Goal: Task Accomplishment & Management: Manage account settings

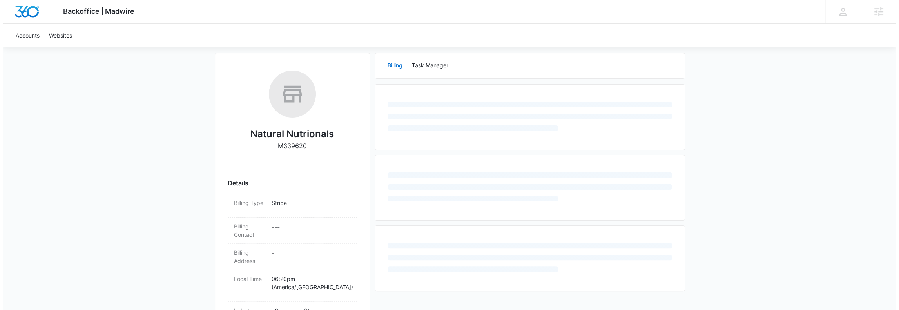
scroll to position [104, 0]
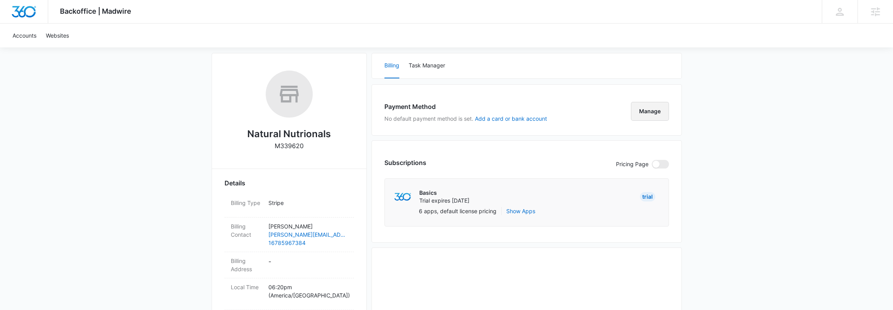
click at [658, 115] on button "Manage" at bounding box center [650, 111] width 38 height 19
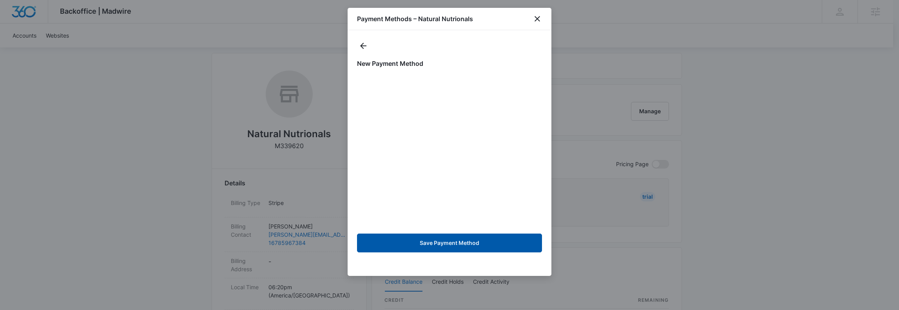
click at [452, 242] on button "Save Payment Method" at bounding box center [449, 243] width 185 height 19
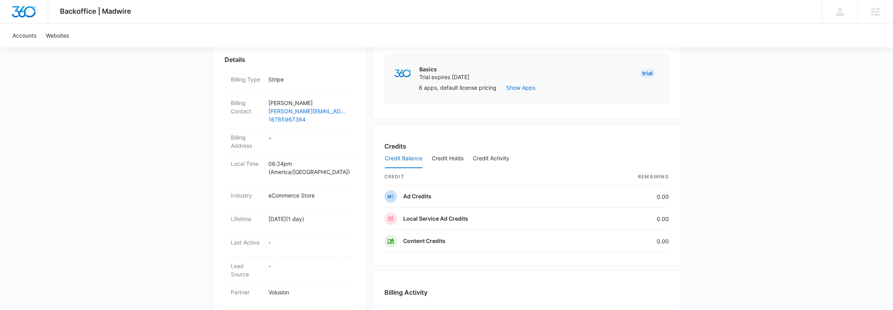
scroll to position [36, 0]
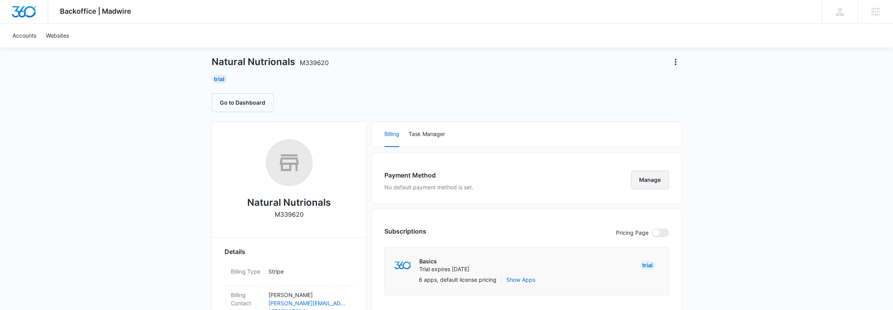
click at [649, 175] on button "Manage" at bounding box center [650, 179] width 38 height 19
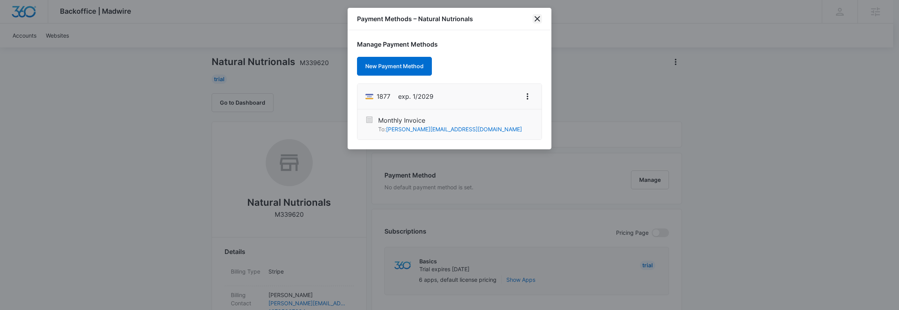
click at [538, 20] on icon "close" at bounding box center [537, 18] width 5 height 5
